Goal: Book appointment/travel/reservation

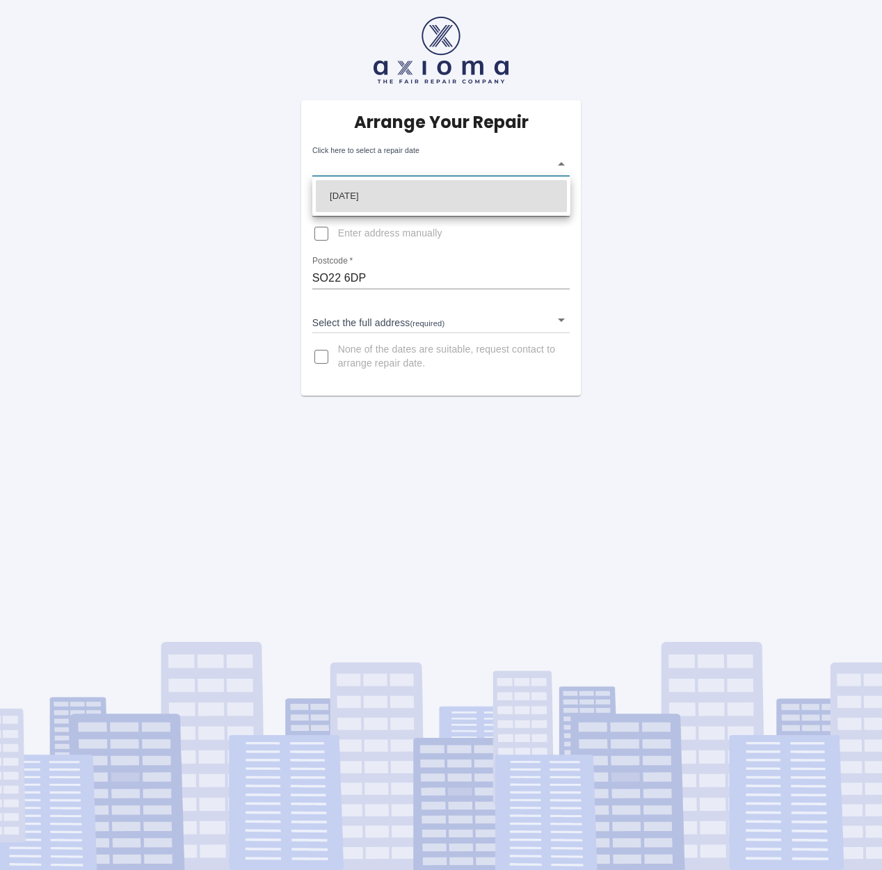
click at [562, 165] on body "Arrange Your Repair Click here to select a repair date ​ Phone Number   * 07836…" at bounding box center [441, 435] width 882 height 870
click at [426, 323] on div at bounding box center [441, 435] width 882 height 870
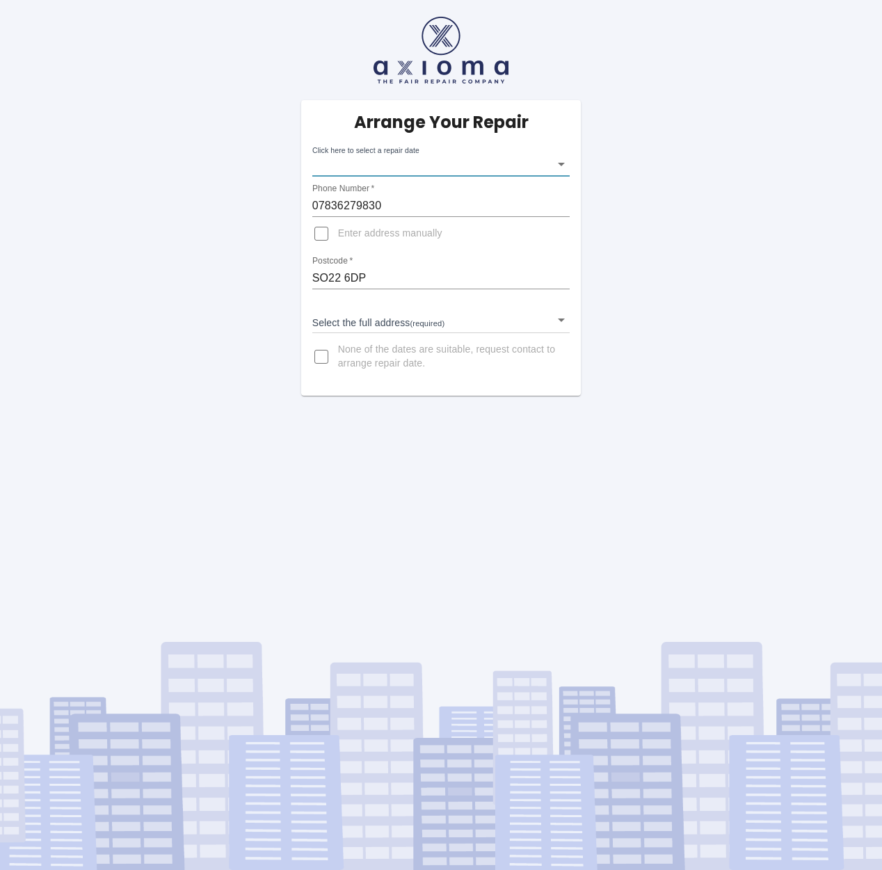
click at [429, 323] on body "Arrange Your Repair Click here to select a repair date ​ Phone Number   * 07836…" at bounding box center [441, 435] width 882 height 870
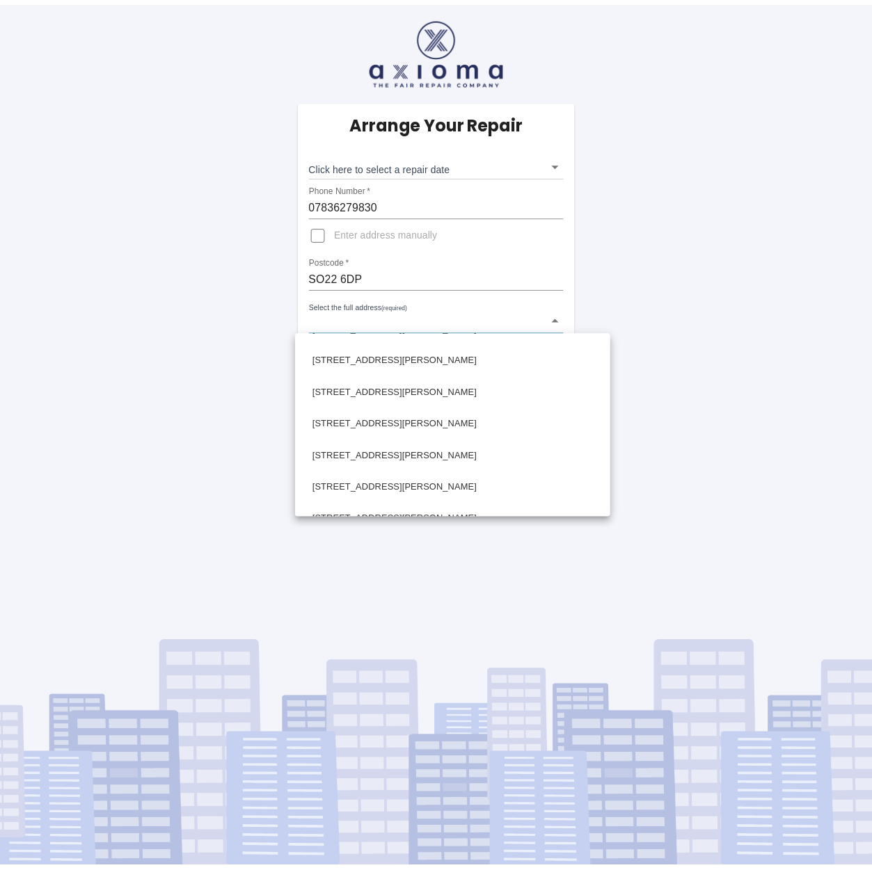
scroll to position [666, 0]
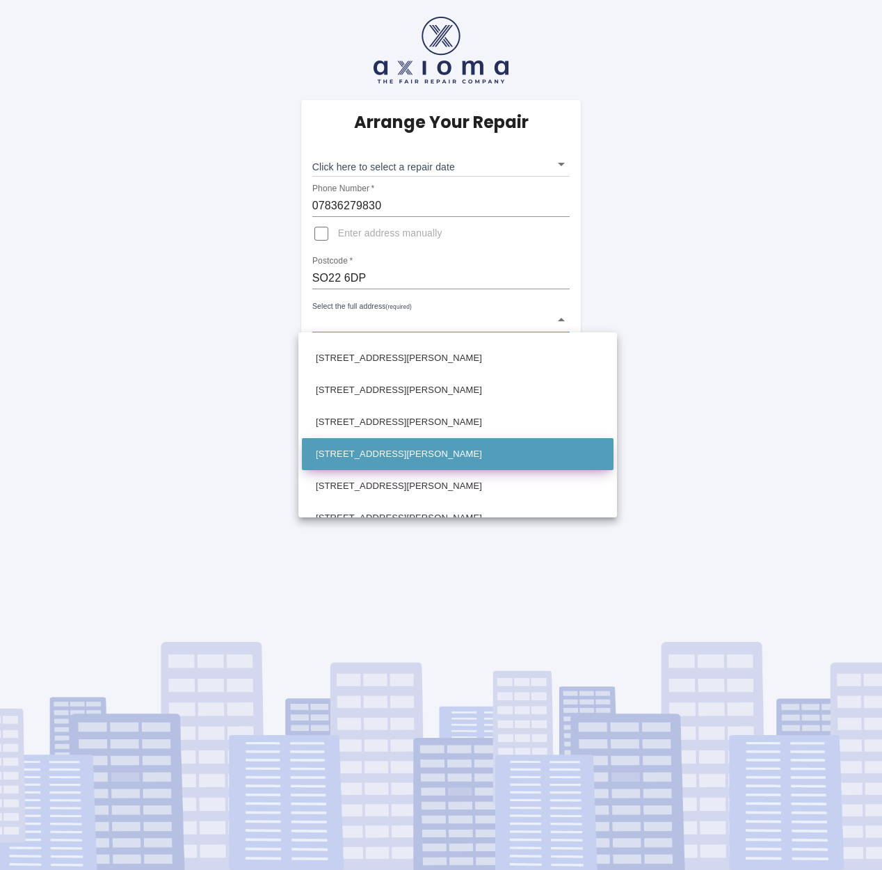
click at [449, 453] on li "[STREET_ADDRESS][PERSON_NAME]" at bounding box center [458, 454] width 312 height 32
type input "[STREET_ADDRESS][PERSON_NAME]"
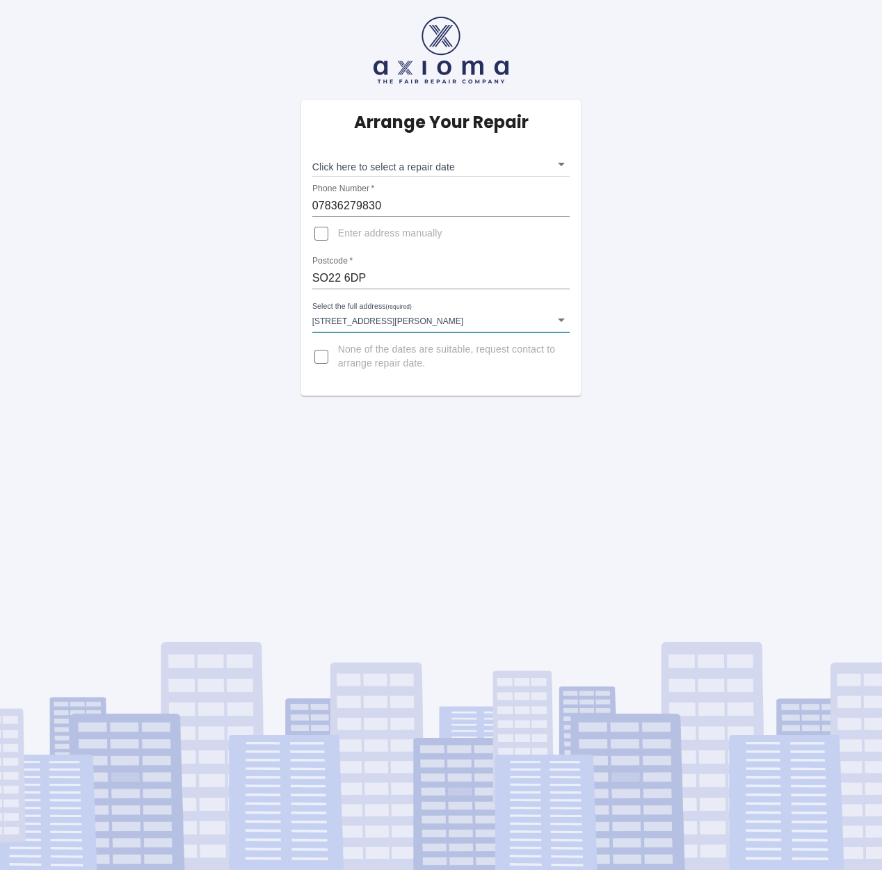
click at [445, 166] on body "Arrange Your Repair Click here to select a repair date ​ Phone Number   * 07836…" at bounding box center [441, 435] width 882 height 870
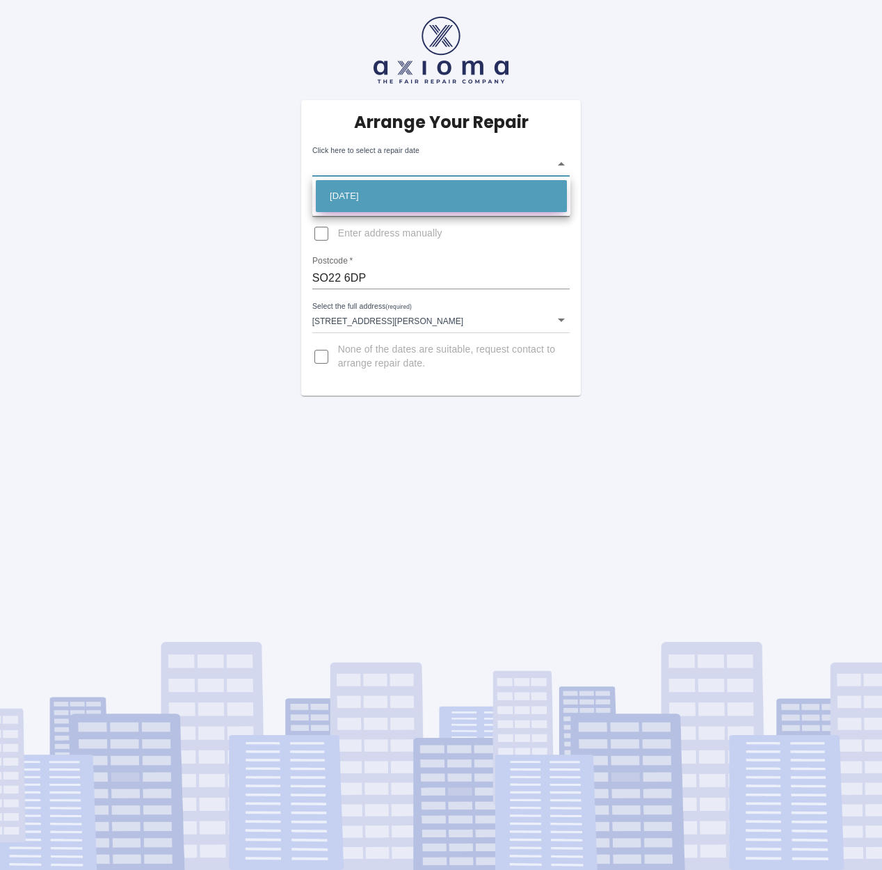
click at [374, 193] on li "[DATE]" at bounding box center [441, 196] width 251 height 32
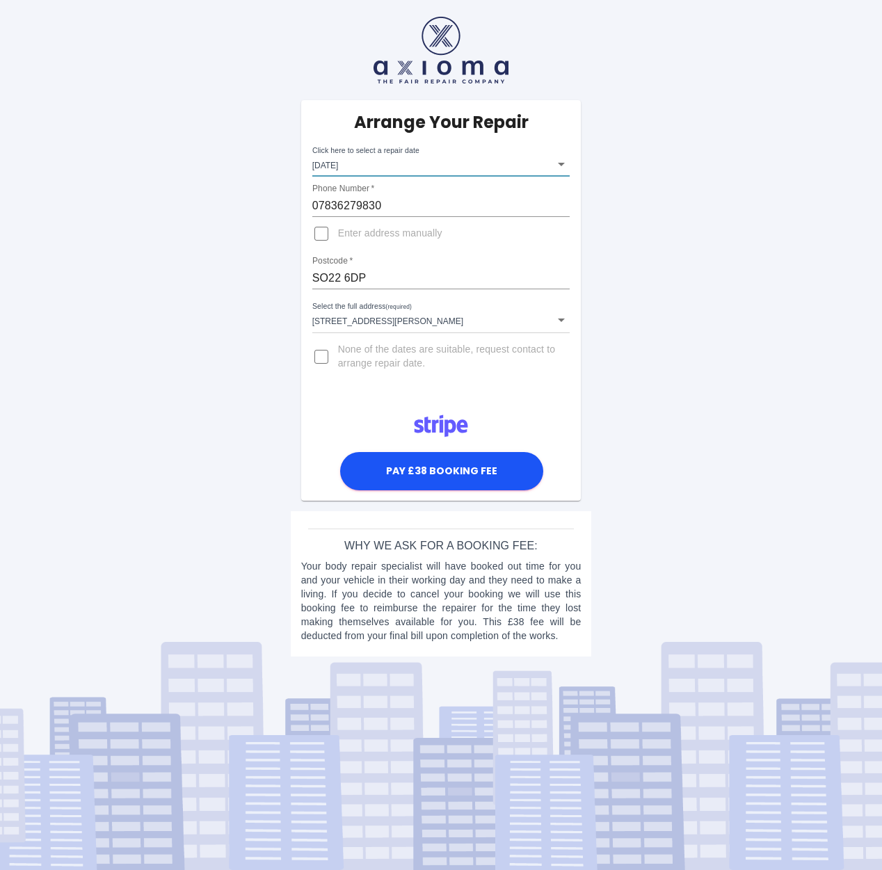
type input "[DATE]T00:00:00.000Z"
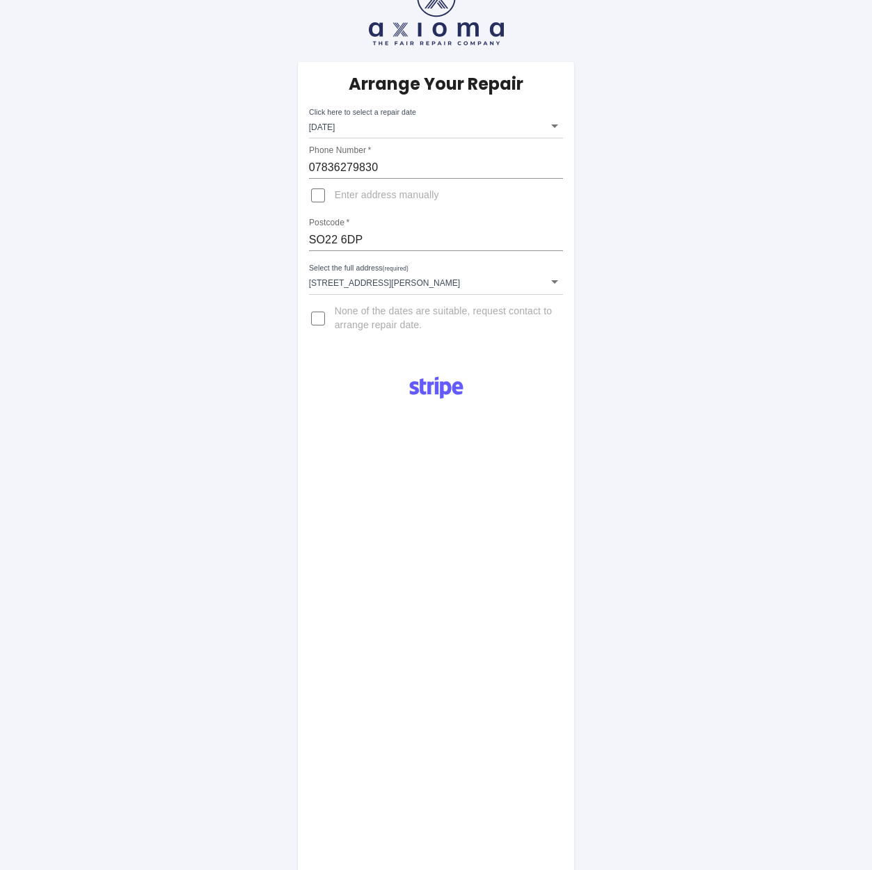
scroll to position [46, 0]
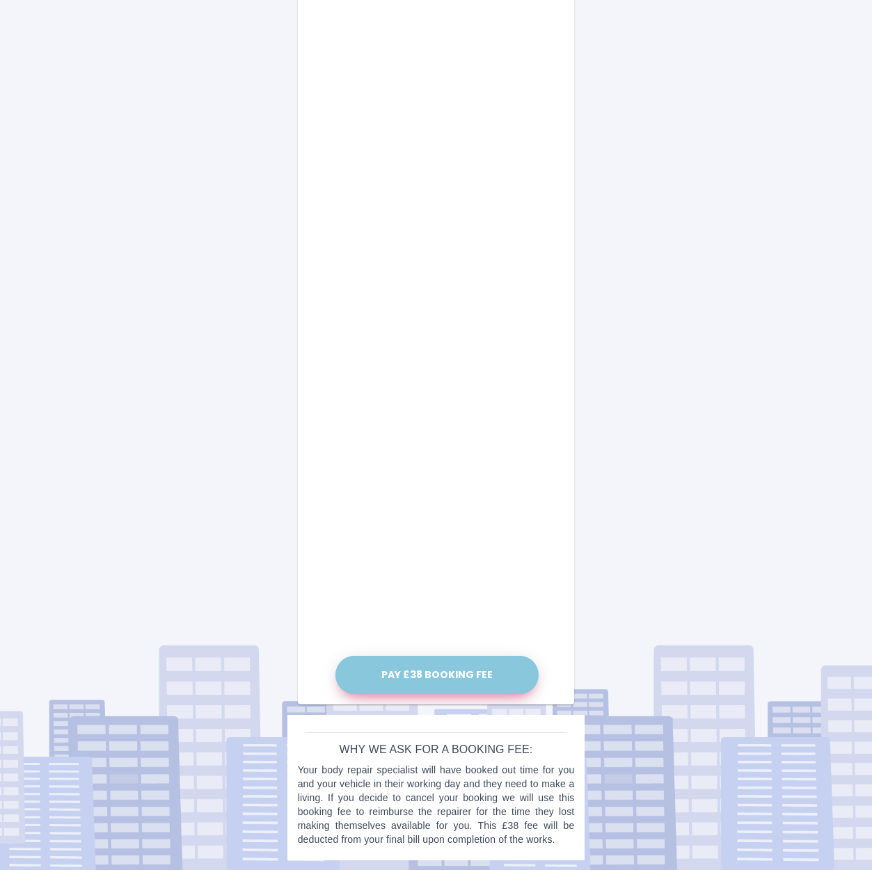
click at [422, 676] on button "Pay £38 Booking Fee" at bounding box center [436, 675] width 203 height 38
